Goal: Information Seeking & Learning: Learn about a topic

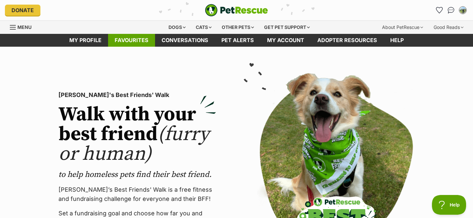
click at [144, 37] on link "Favourites" at bounding box center [131, 40] width 47 height 13
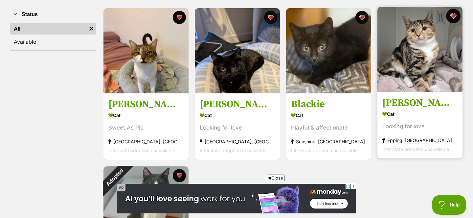
click at [455, 18] on button "favourite" at bounding box center [453, 16] width 14 height 14
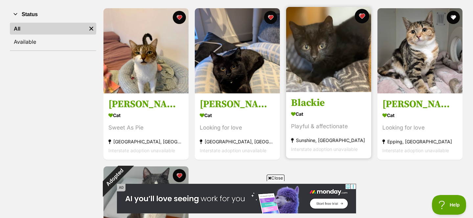
click at [361, 15] on button "favourite" at bounding box center [362, 16] width 14 height 14
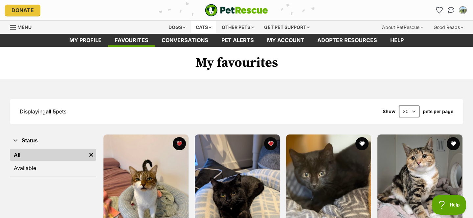
click at [209, 23] on div "Cats" at bounding box center [203, 27] width 25 height 13
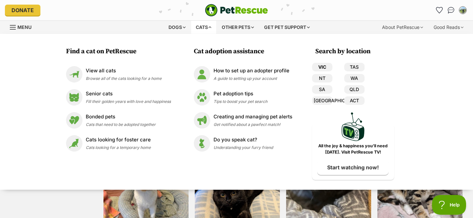
click at [328, 64] on link "VIC" at bounding box center [322, 67] width 20 height 9
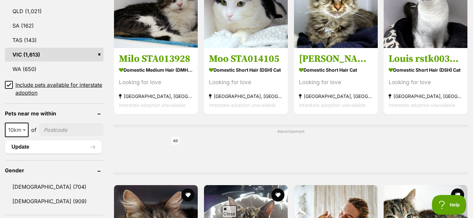
scroll to position [411, 0]
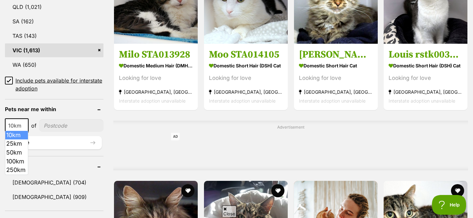
click at [22, 122] on span at bounding box center [25, 125] width 7 height 14
click at [57, 127] on input"] "postcode" at bounding box center [71, 125] width 64 height 12
type input"] "3032"
click at [50, 144] on button "Update" at bounding box center [53, 142] width 97 height 13
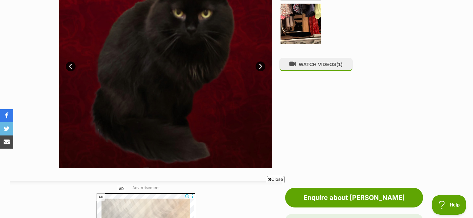
scroll to position [155, 0]
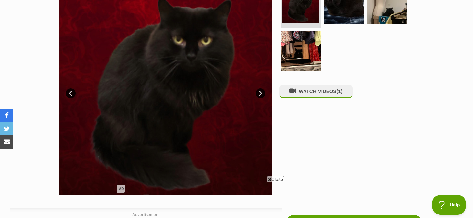
click at [265, 93] on img at bounding box center [165, 88] width 213 height 213
click at [263, 93] on link "Next" at bounding box center [260, 93] width 10 height 10
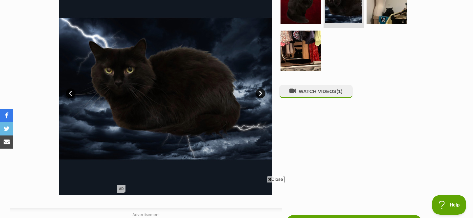
click at [263, 93] on link "Next" at bounding box center [260, 93] width 10 height 10
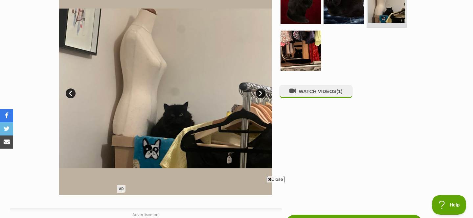
click at [263, 93] on link "Next" at bounding box center [260, 93] width 10 height 10
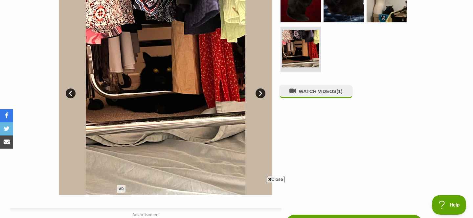
click at [263, 93] on link "Next" at bounding box center [260, 93] width 10 height 10
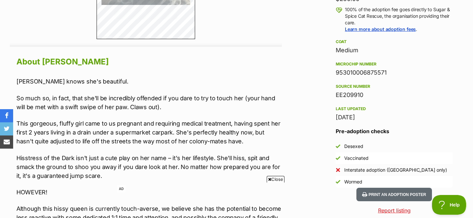
scroll to position [0, 0]
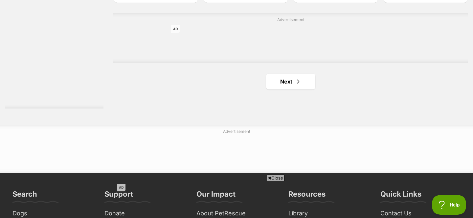
scroll to position [1132, 0]
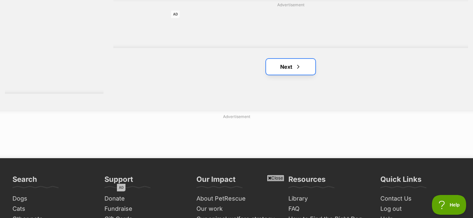
click at [275, 66] on link "Next" at bounding box center [290, 67] width 49 height 16
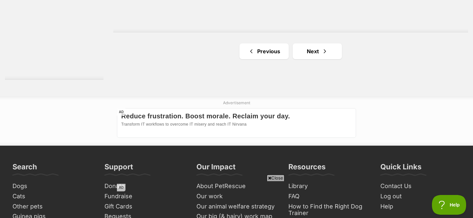
scroll to position [1148, 0]
